Goal: Information Seeking & Learning: Learn about a topic

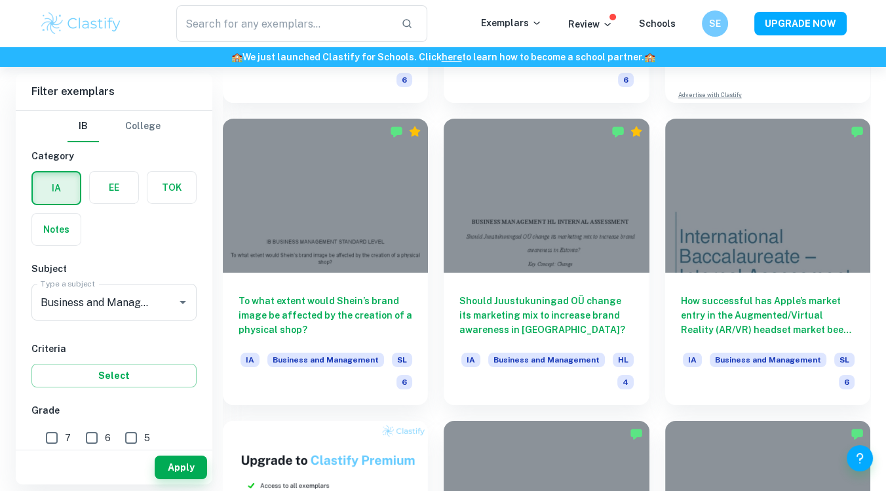
scroll to position [5462, 0]
click at [258, 14] on input "text" at bounding box center [283, 23] width 214 height 37
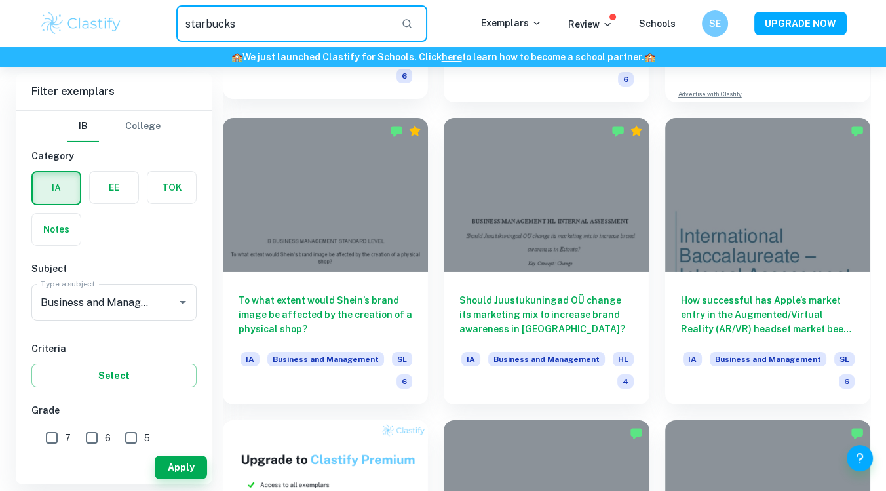
type input "starbucks"
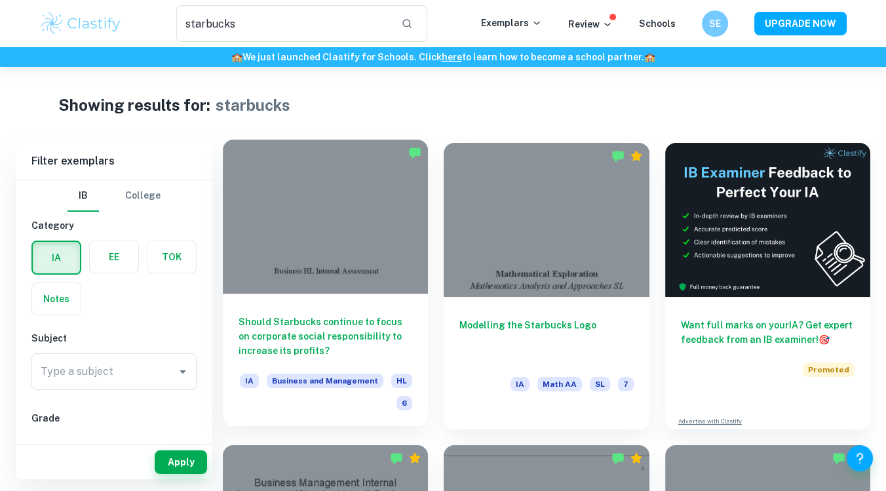
click at [408, 237] on div at bounding box center [325, 217] width 205 height 154
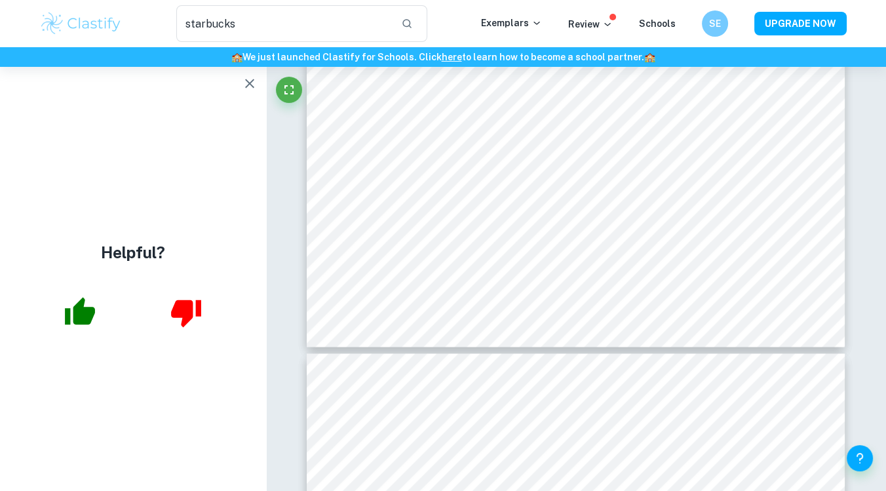
scroll to position [8435, 0]
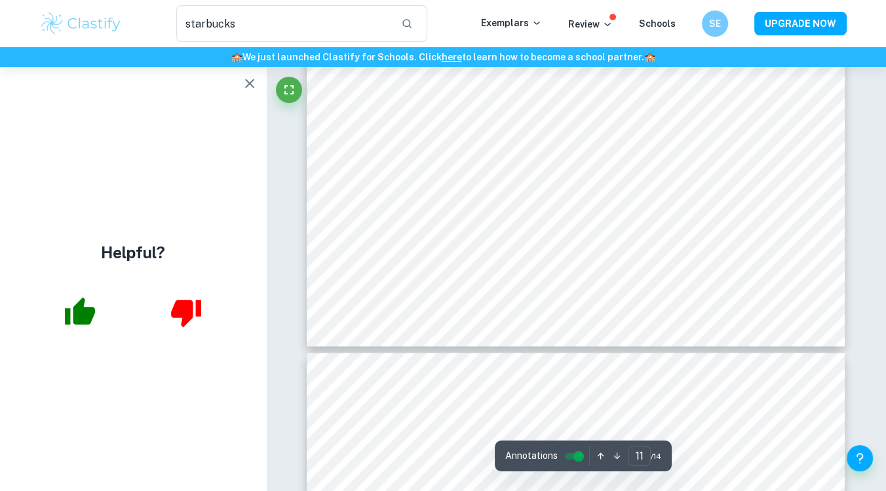
click at [247, 95] on button "button" at bounding box center [250, 83] width 26 height 26
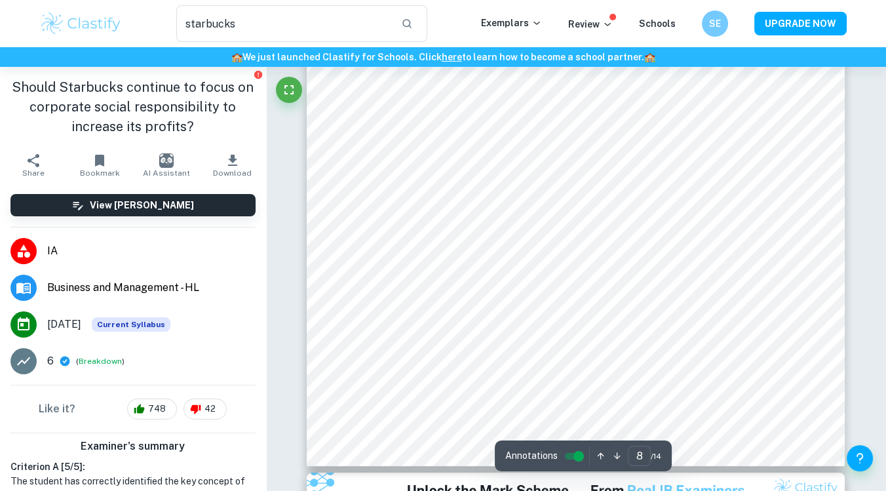
scroll to position [5923, 0]
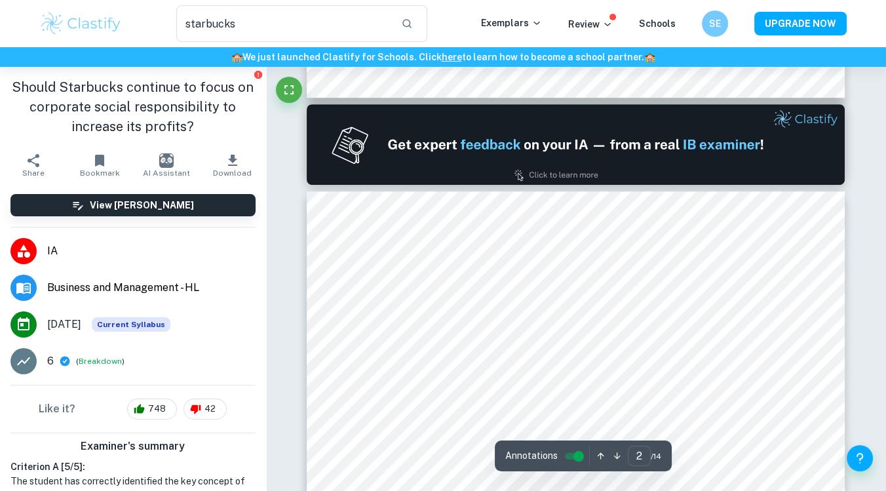
type input "1"
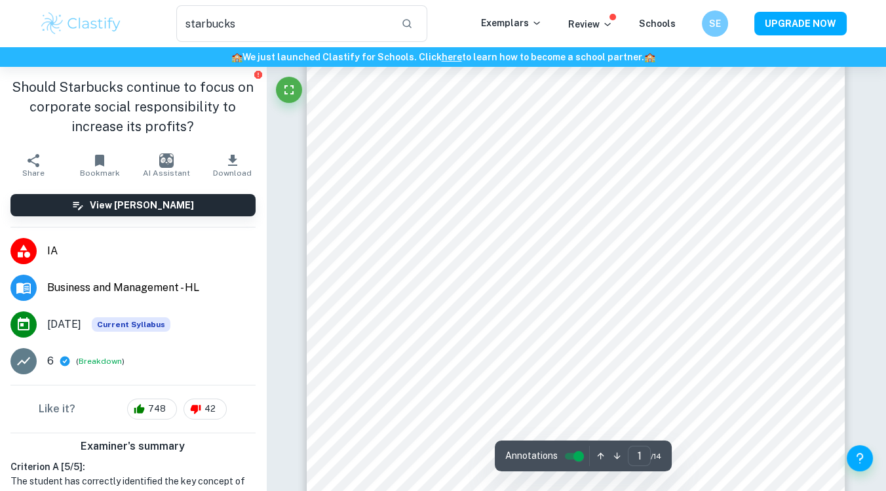
scroll to position [0, 0]
